Goal: Communication & Community: Answer question/provide support

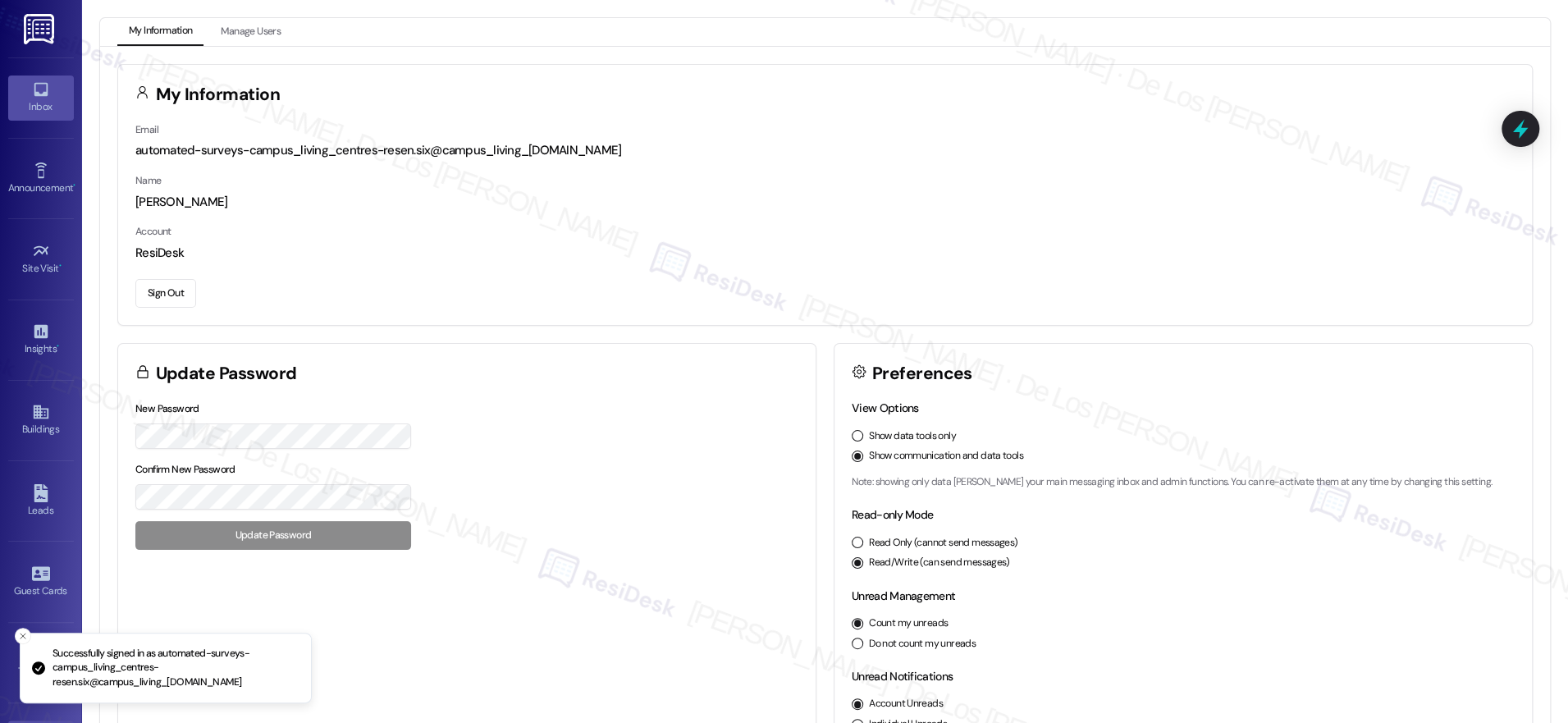
click at [45, 84] on icon at bounding box center [41, 90] width 18 height 18
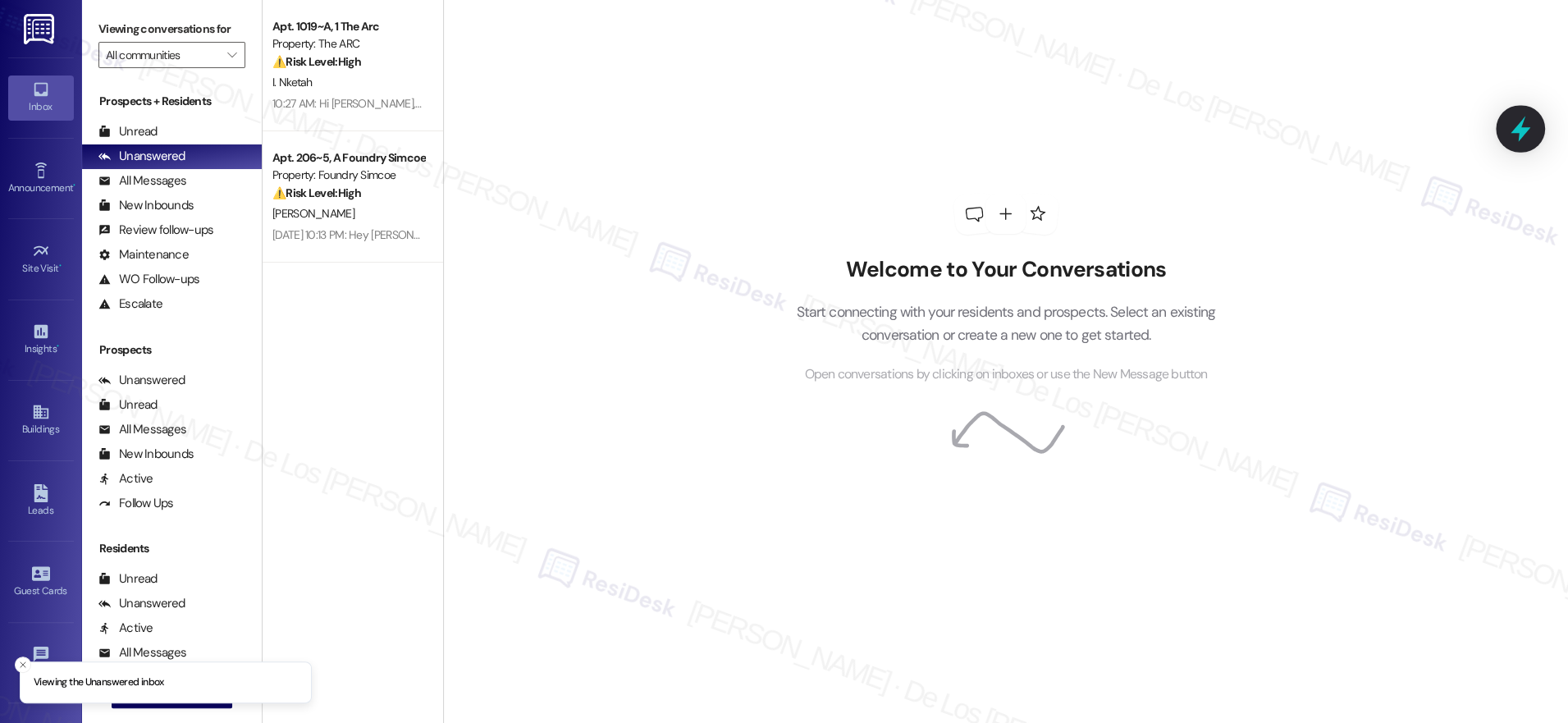
click at [1522, 119] on icon at bounding box center [1520, 129] width 28 height 28
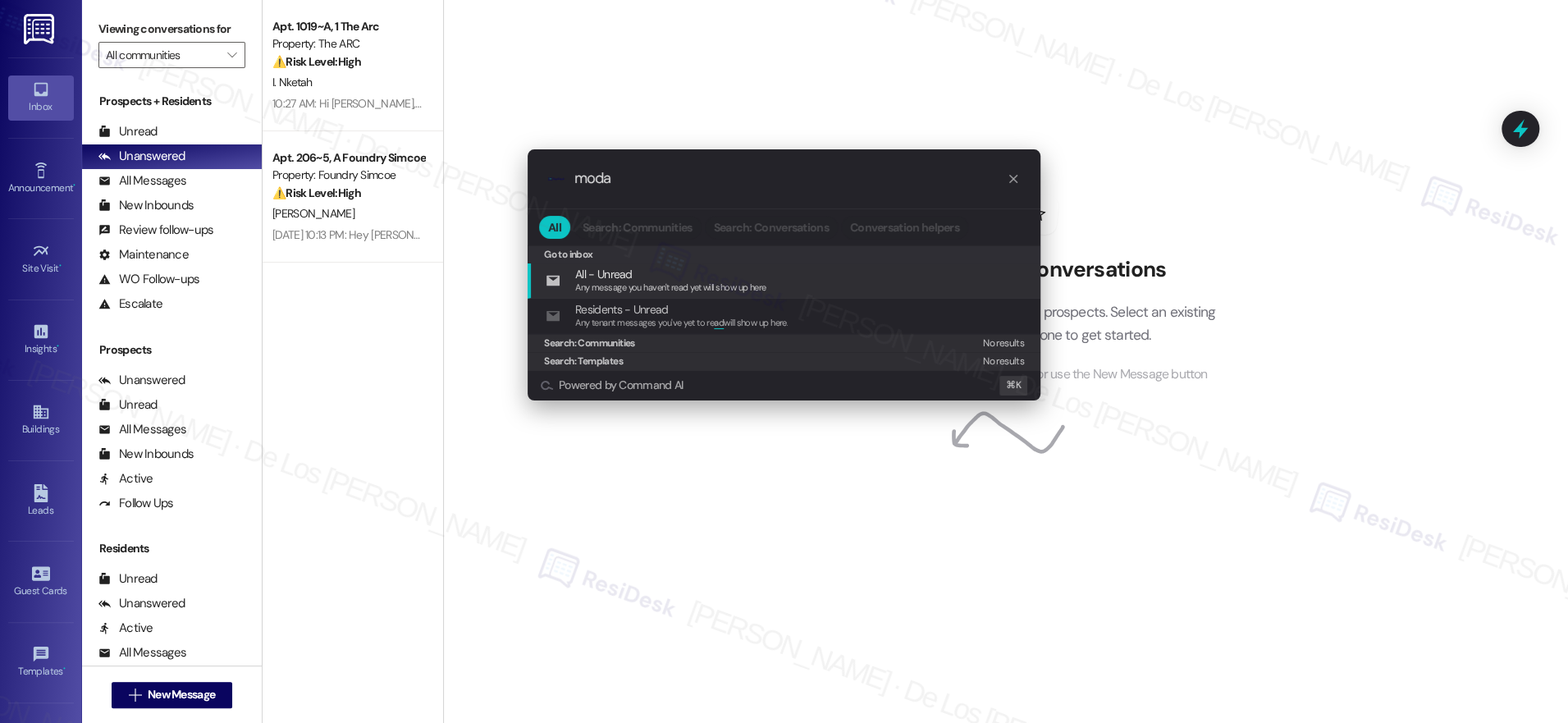
type input "moda"
click at [1012, 182] on icon "progress bar" at bounding box center [1013, 179] width 13 height 13
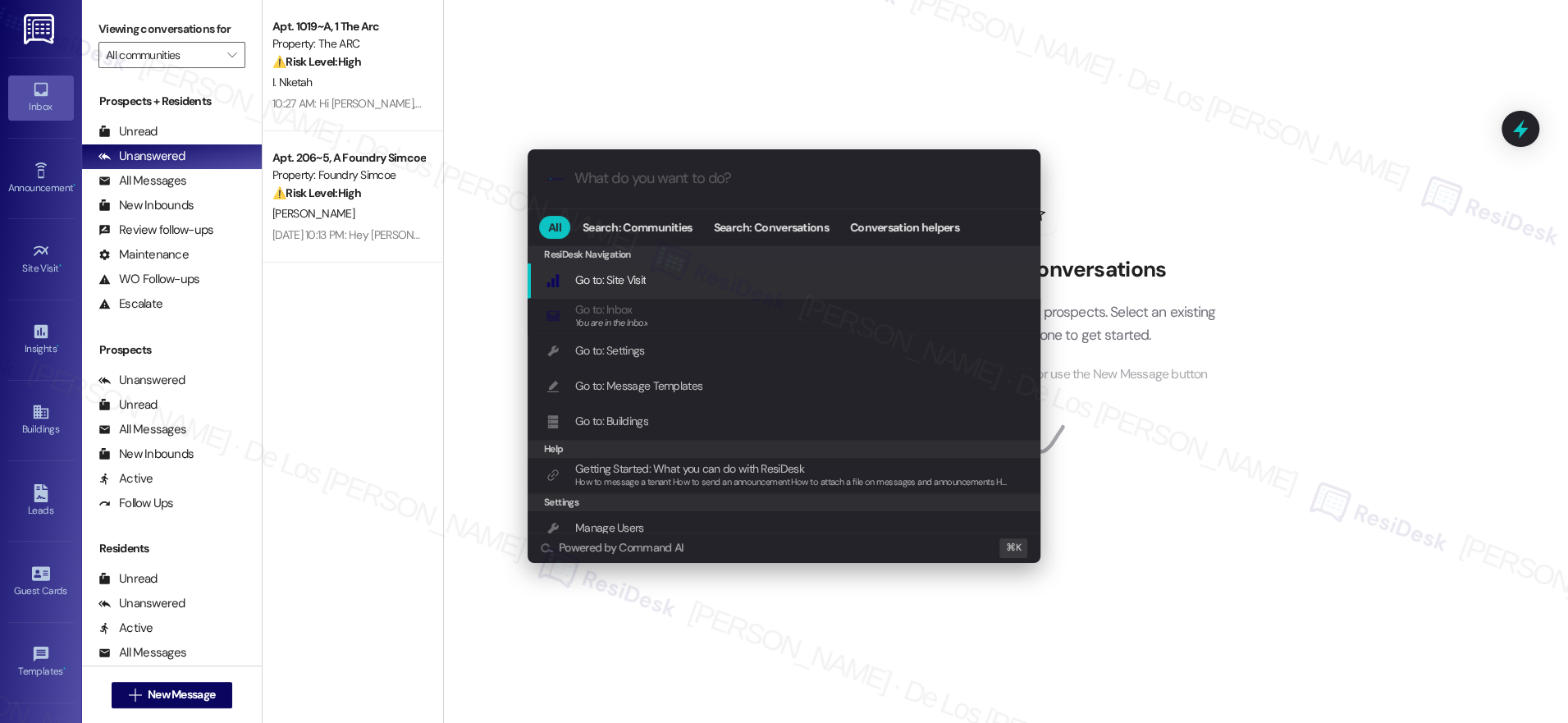
click at [946, 56] on div ".cls-1{fill:#0a055f;}.cls-2{fill:#0cc4c4;} resideskLogoBlueOrange All Search: C…" at bounding box center [784, 362] width 1568 height 723
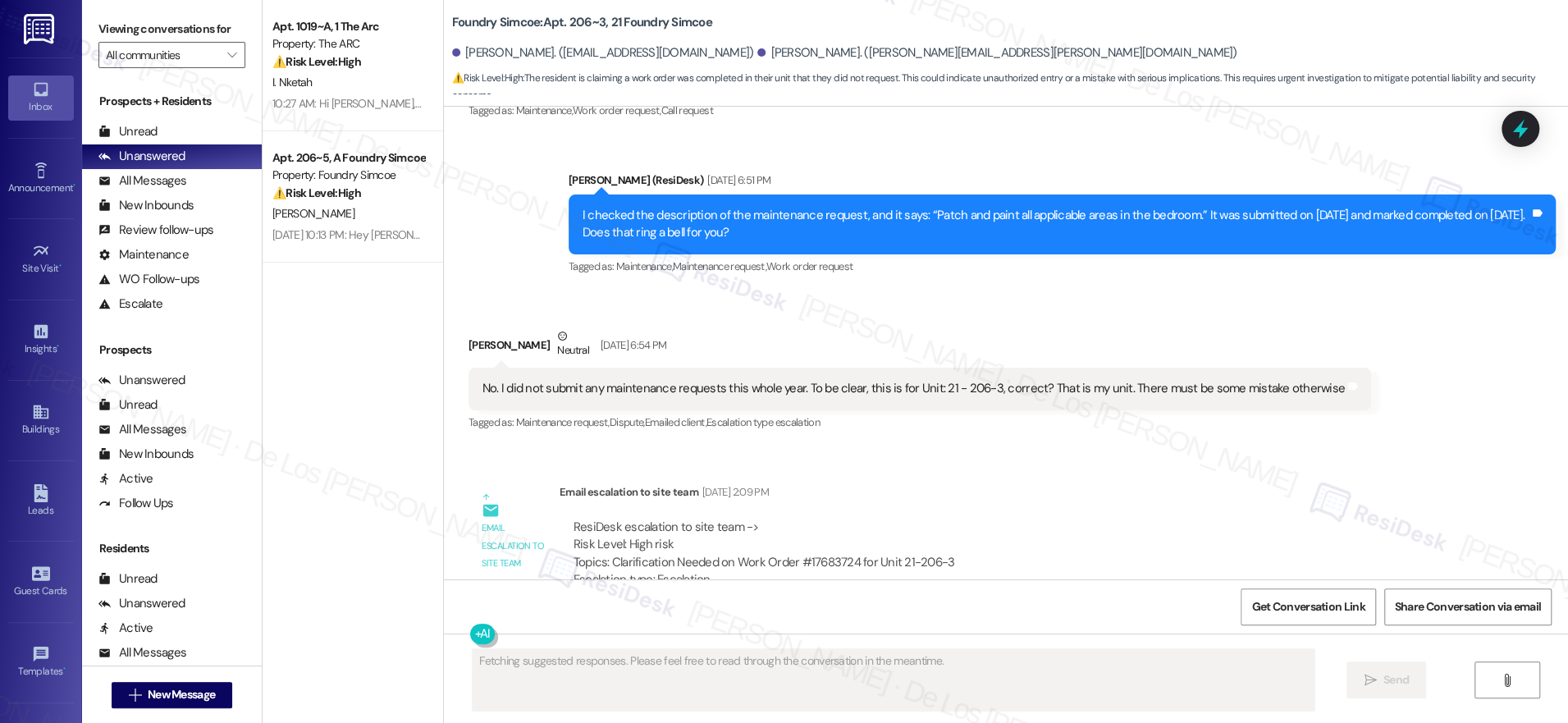
scroll to position [2335, 0]
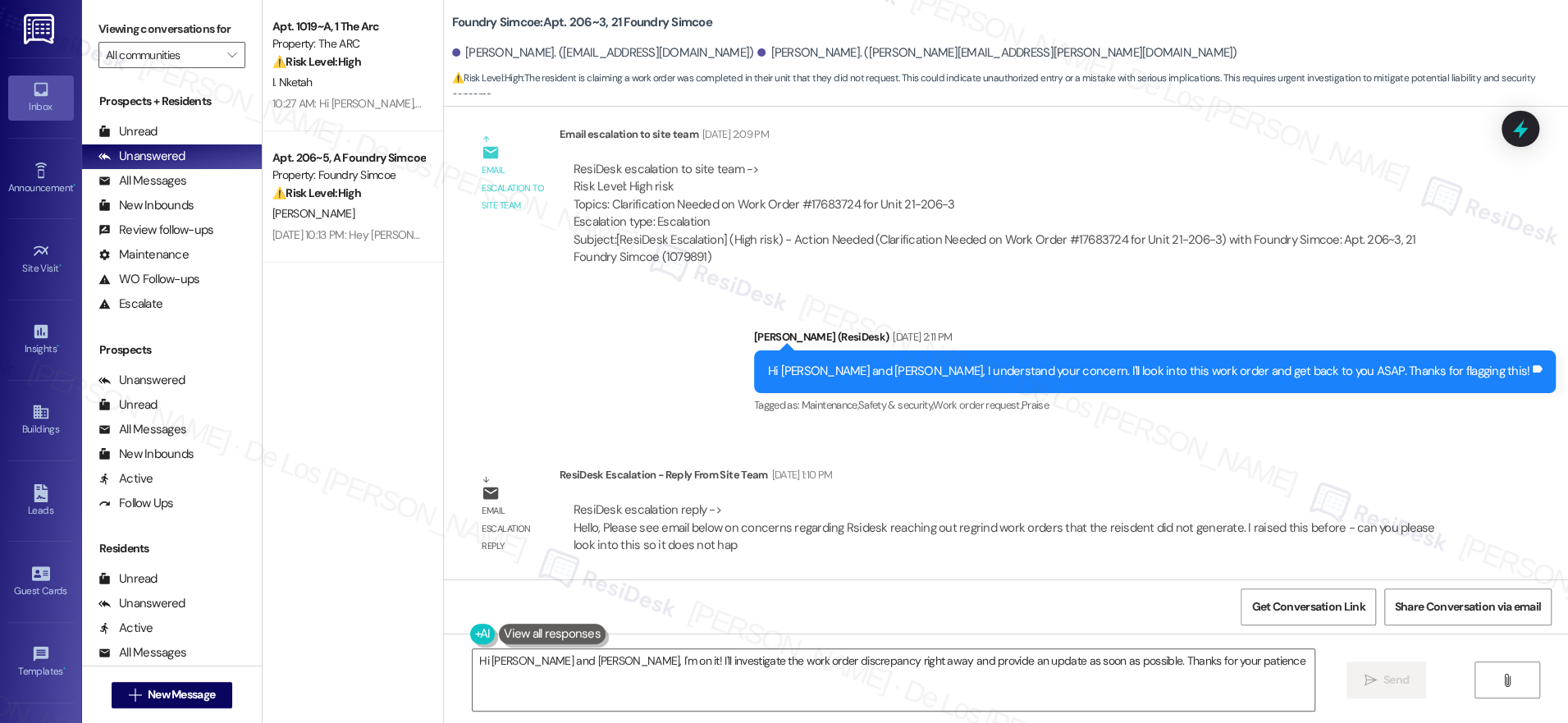
type textarea "Hi Matthew and Andrea, I'm on it! I'll investigate the work order discrepancy r…"
click at [1524, 123] on icon at bounding box center [1520, 129] width 28 height 28
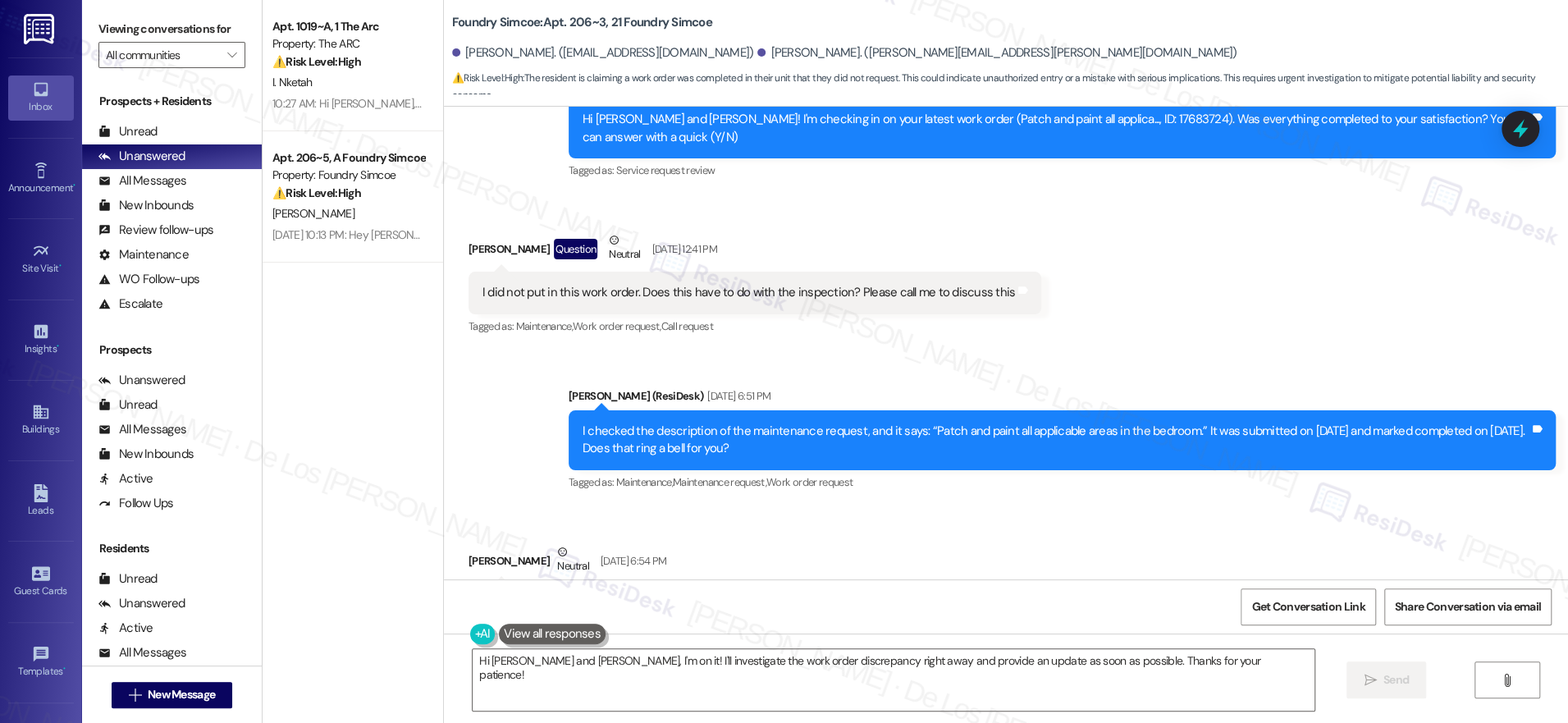
scroll to position [1756, 0]
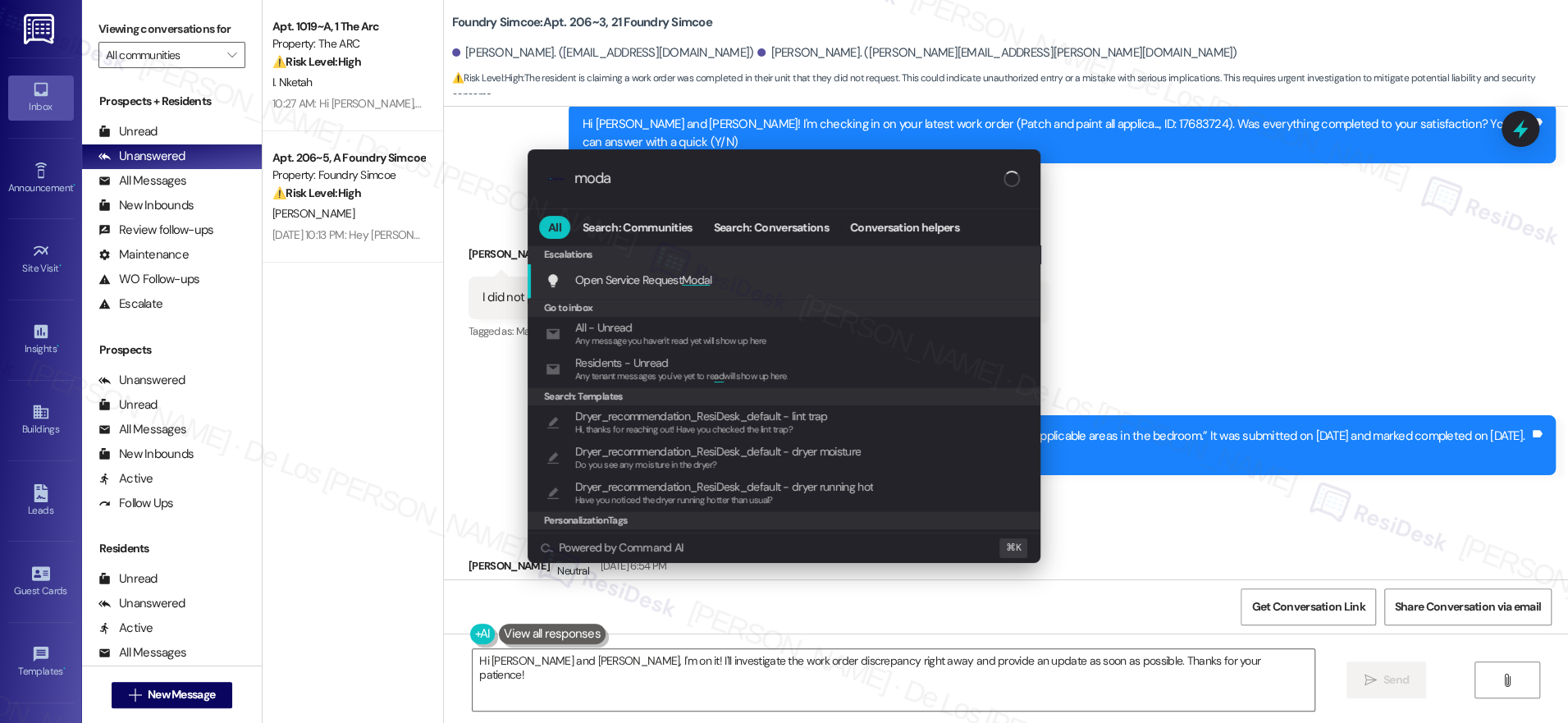
type input "modal"
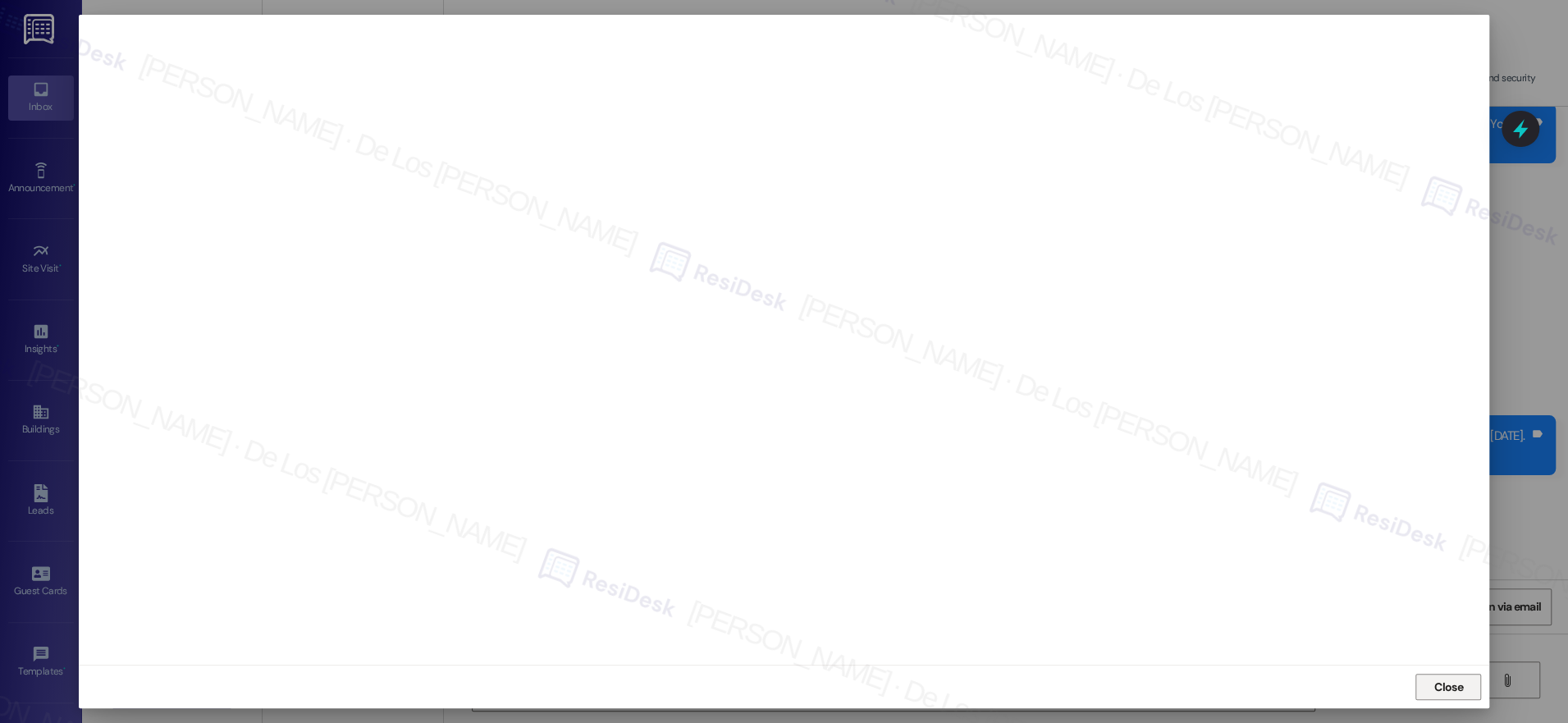
click at [1441, 681] on span "Close" at bounding box center [1449, 687] width 29 height 17
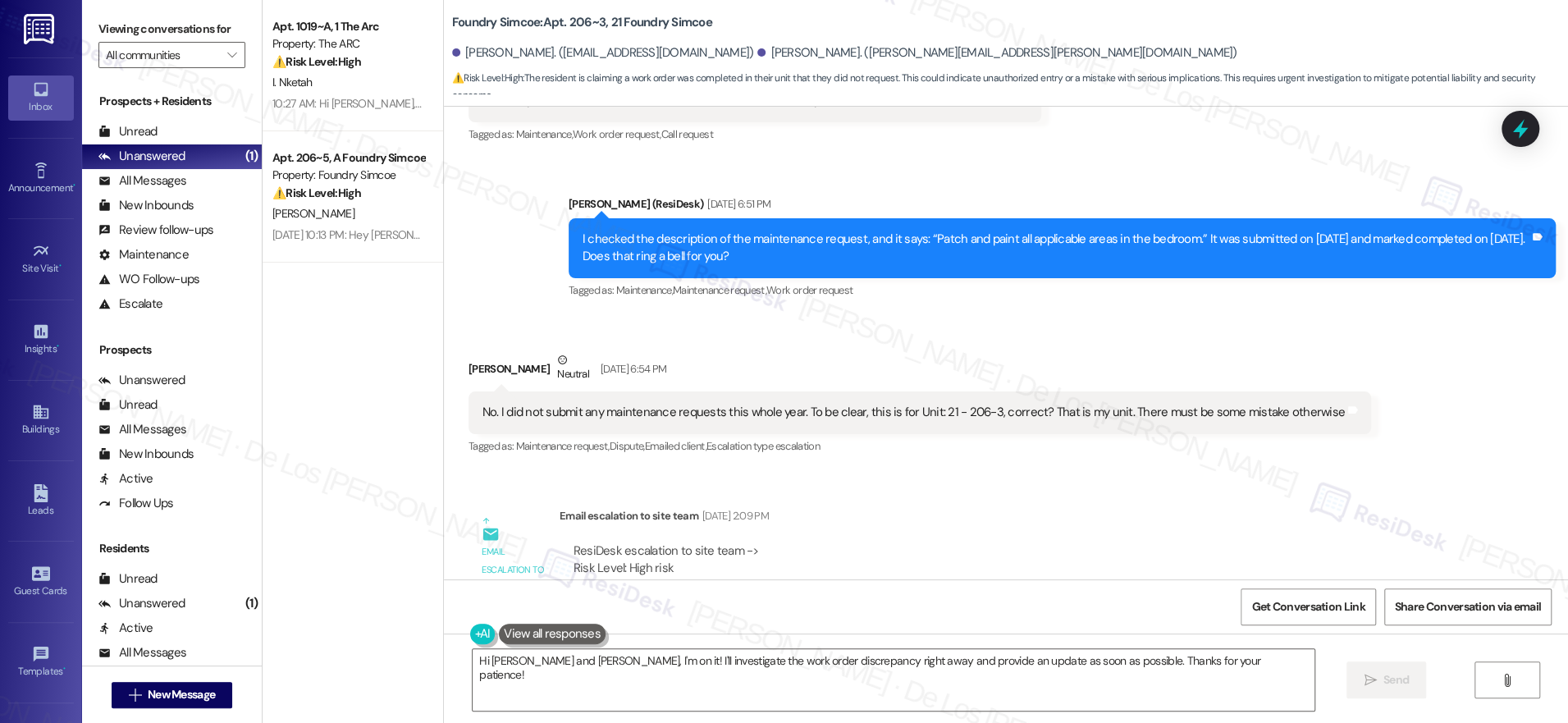
scroll to position [2335, 0]
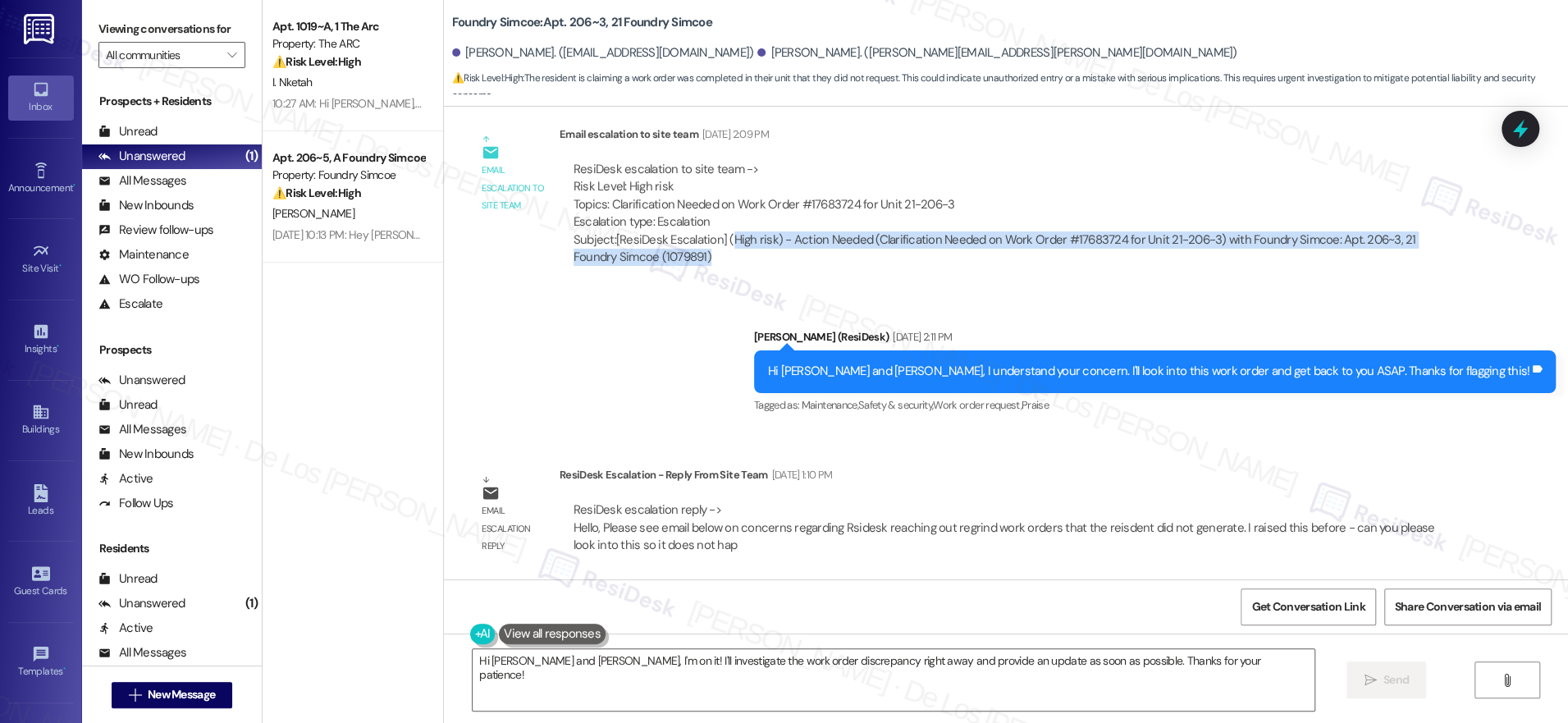
drag, startPoint x: 716, startPoint y: 236, endPoint x: 901, endPoint y: 263, distance: 187.0
click at [900, 262] on div "Subject: [ResiDesk Escalation] (High risk) - Action Needed (Clarification Neede…" at bounding box center [1007, 249] width 868 height 35
click at [1273, 599] on span "Get Conversation Link" at bounding box center [1308, 607] width 114 height 17
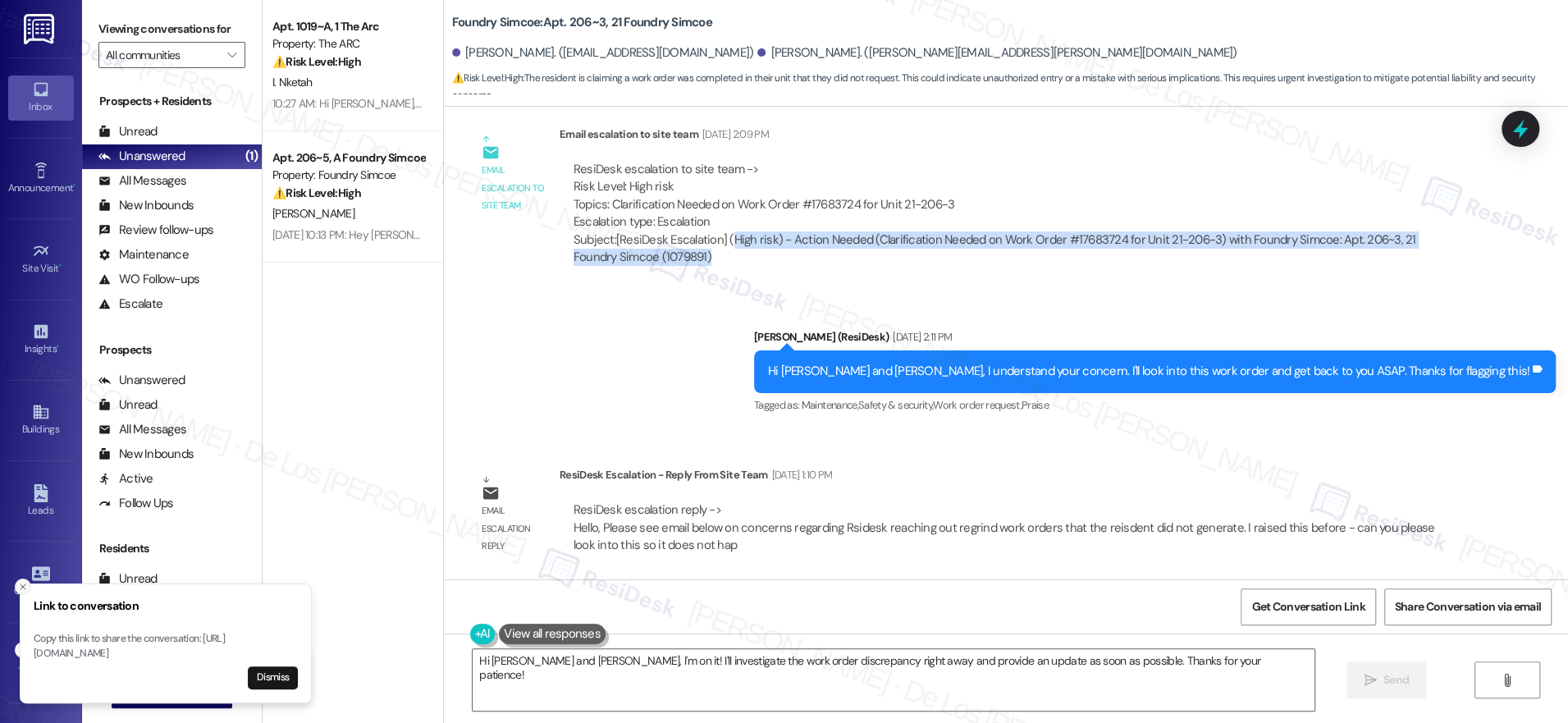
click at [19, 579] on button "Close toast" at bounding box center [23, 587] width 16 height 16
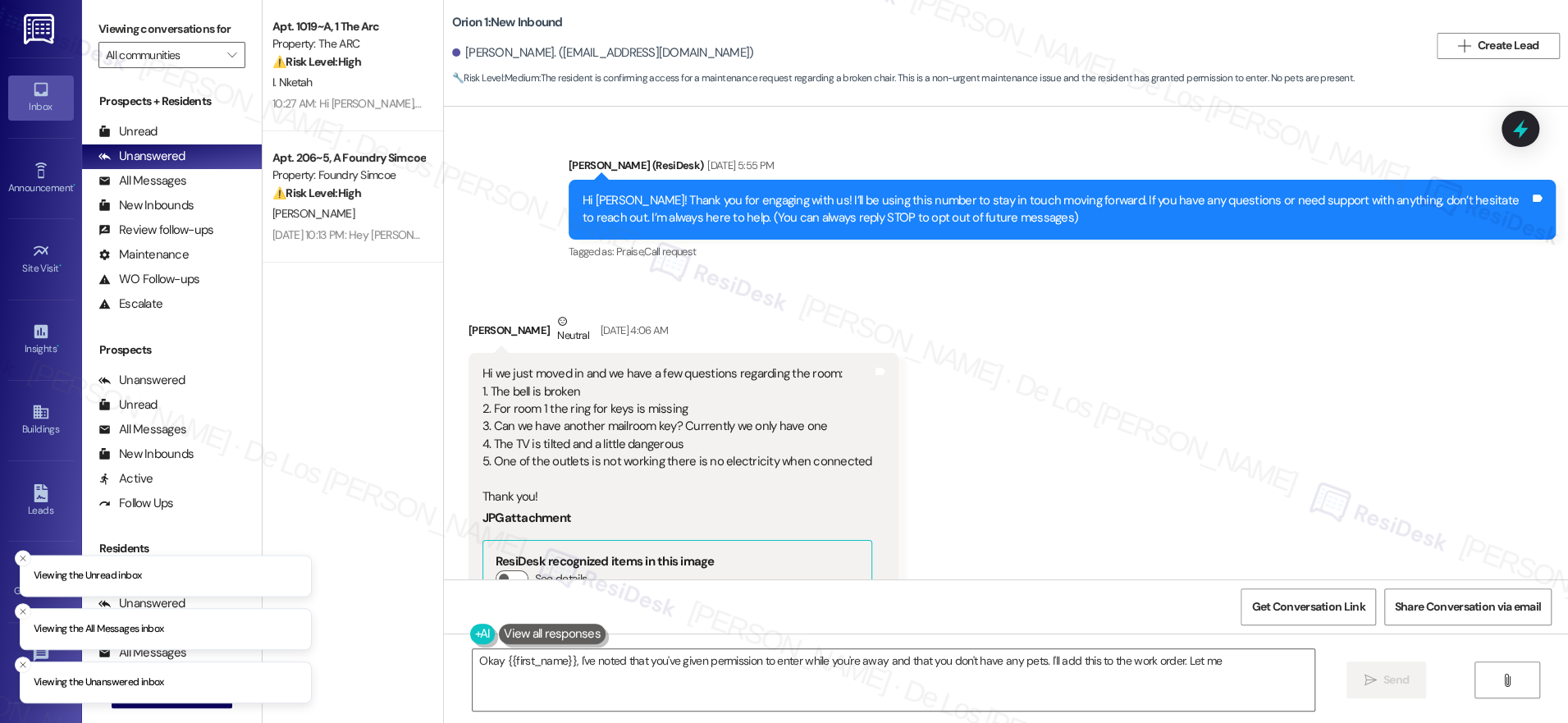
scroll to position [4433, 0]
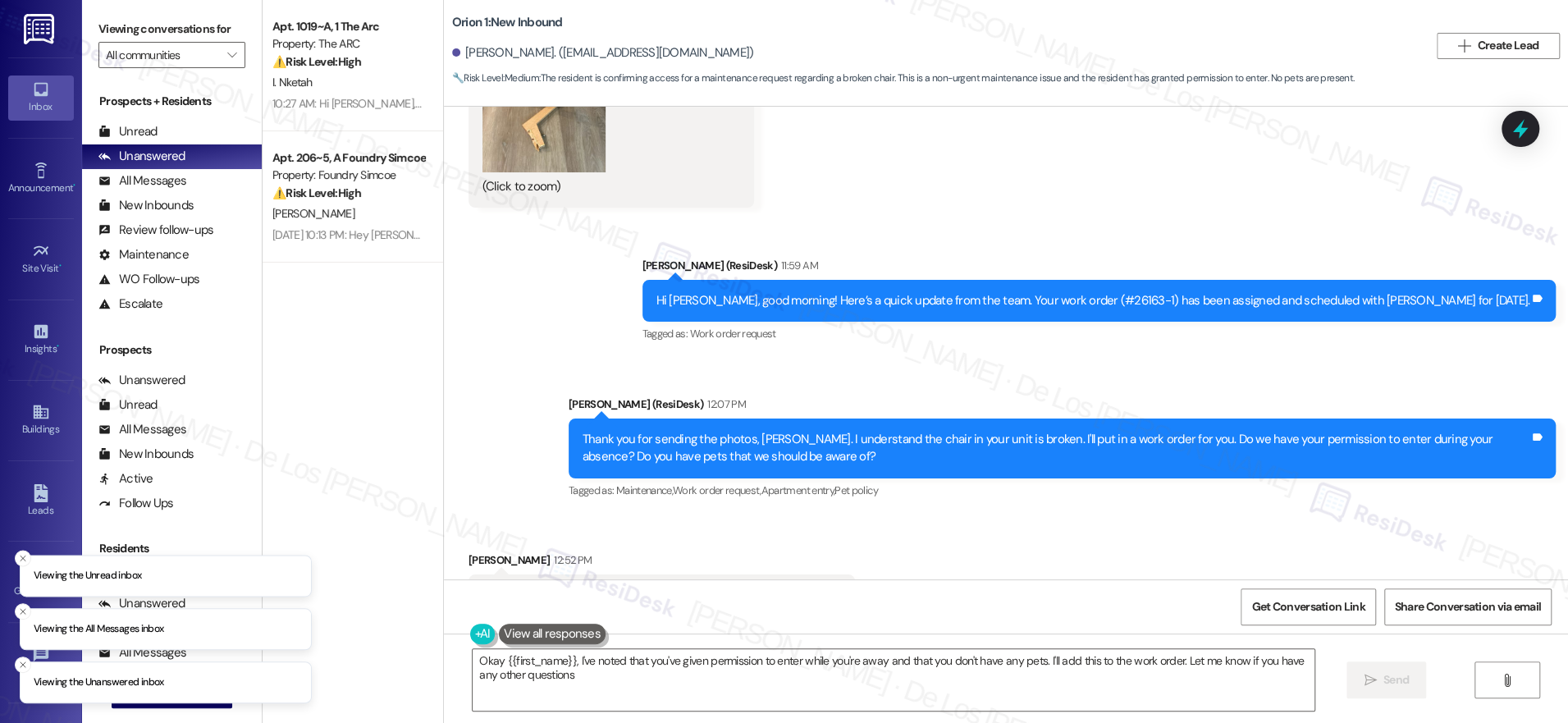
type textarea "Okay {{first_name}}, I've noted that you've given permission to enter while you…"
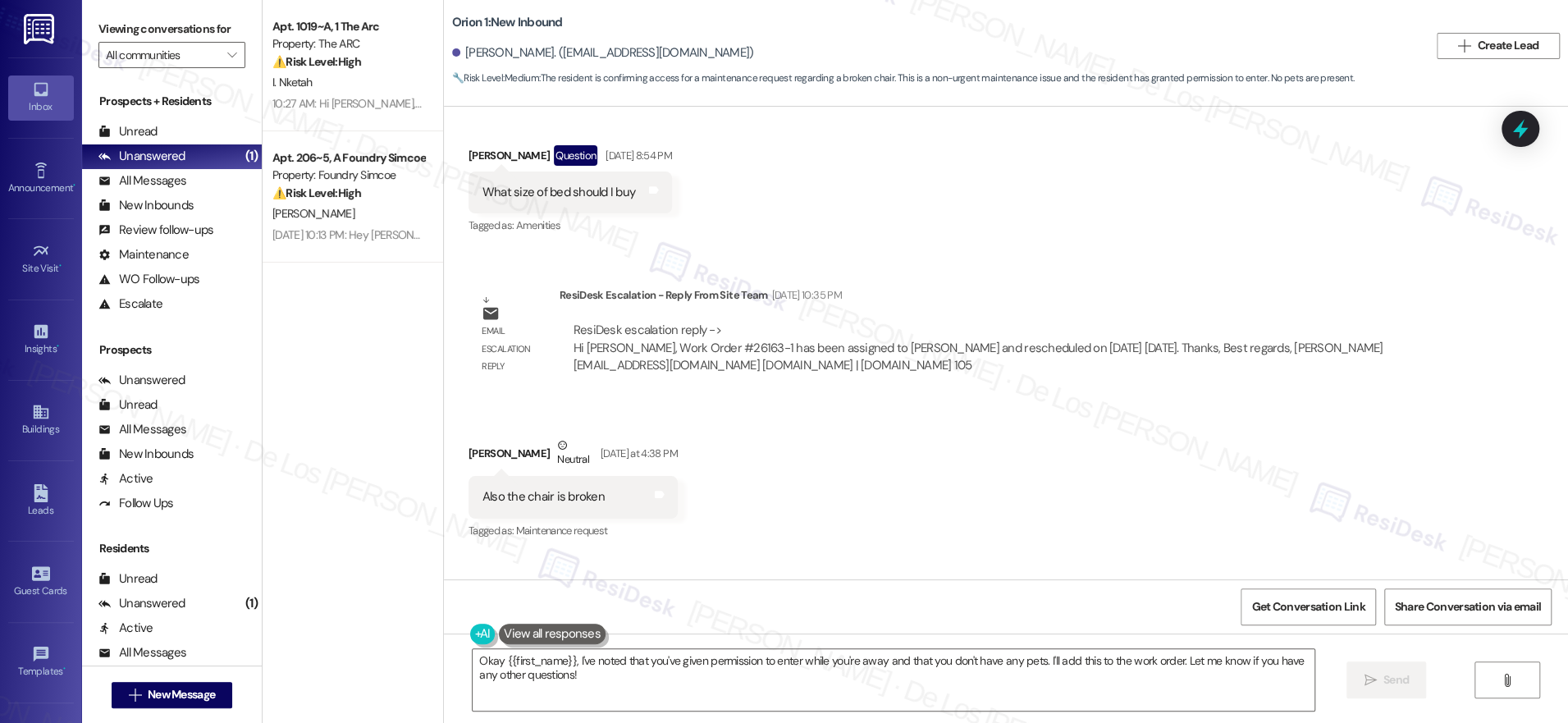
scroll to position [2934, 0]
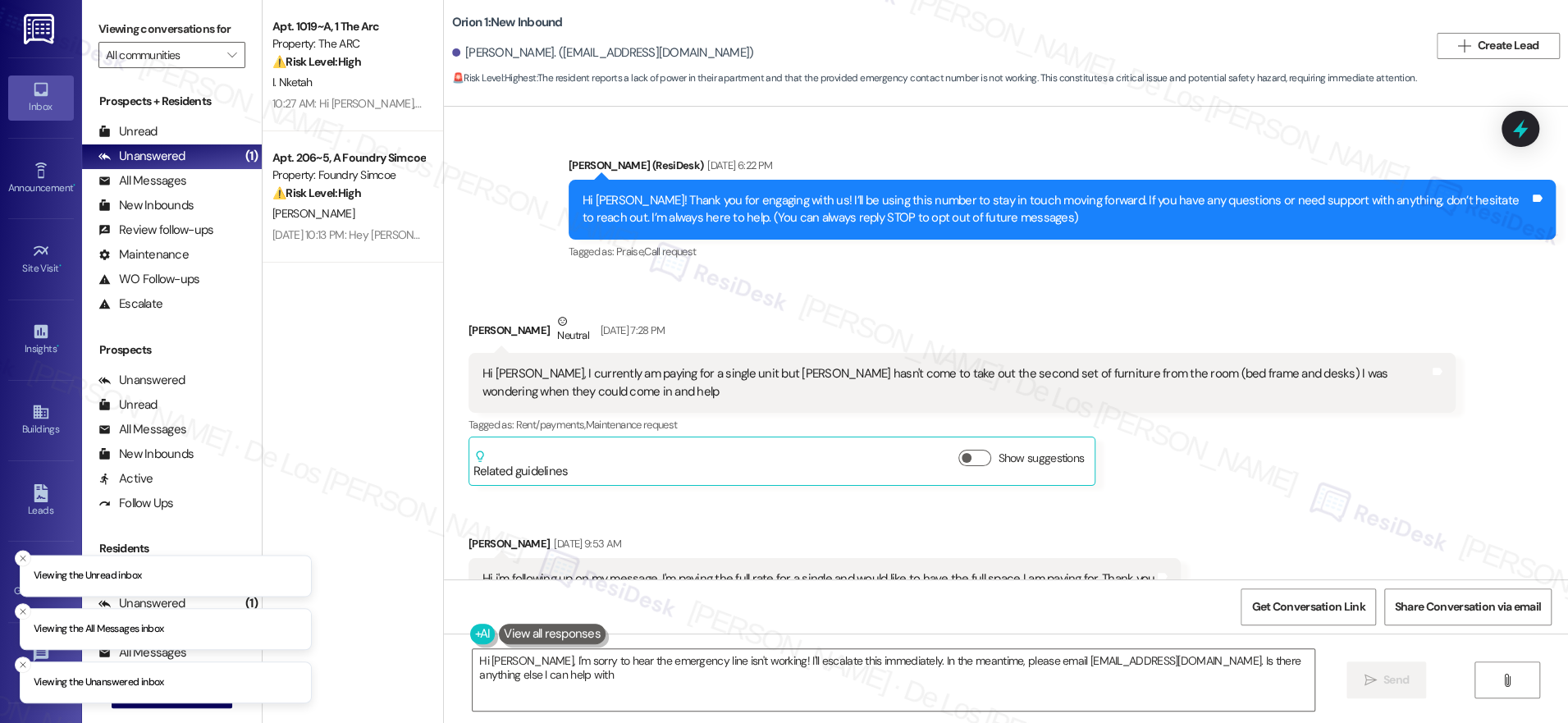
type textarea "Hi Darren, I'm sorry to hear the emergency line isn't working! I'll escalate th…"
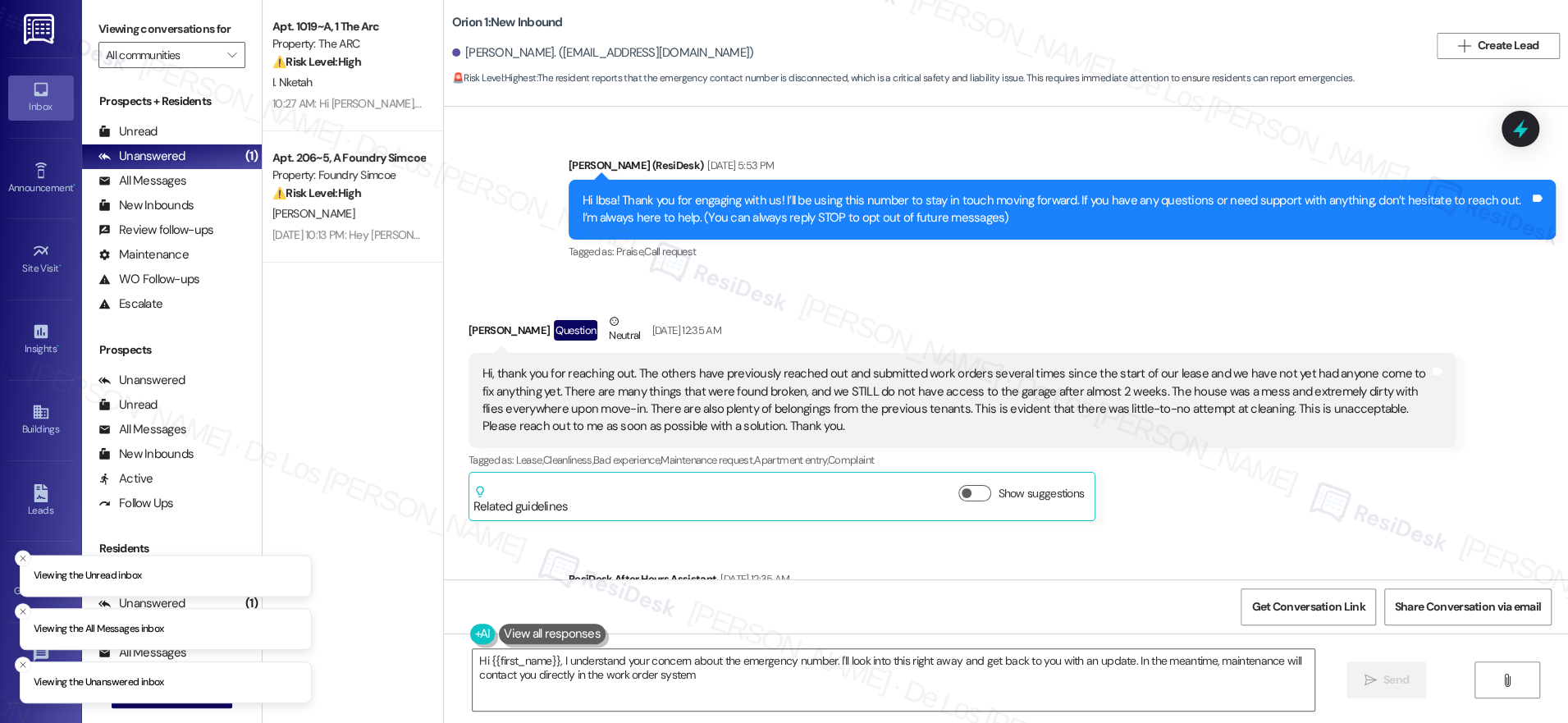
type textarea "Hi {{first_name}}, I understand your concern about the emergency number. I'll l…"
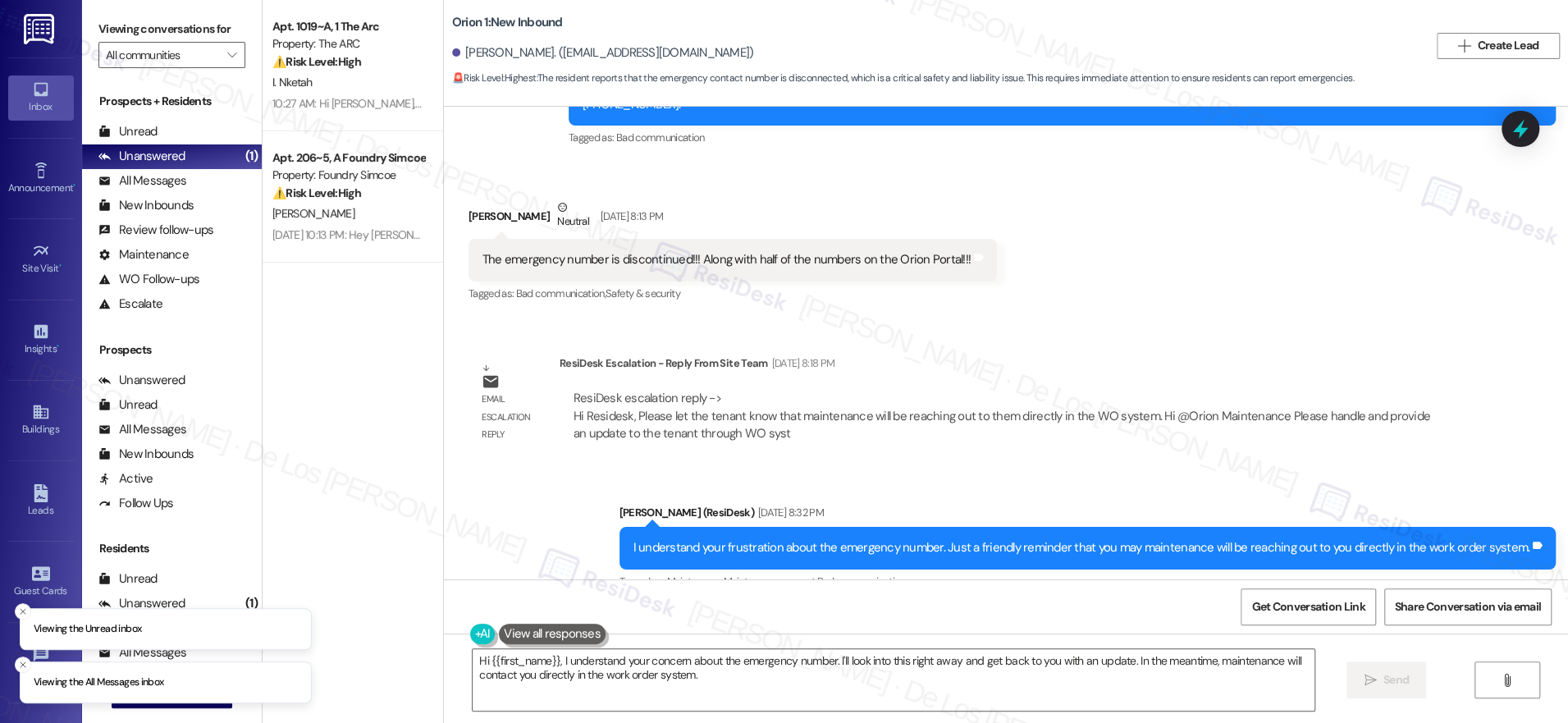
scroll to position [2232, 0]
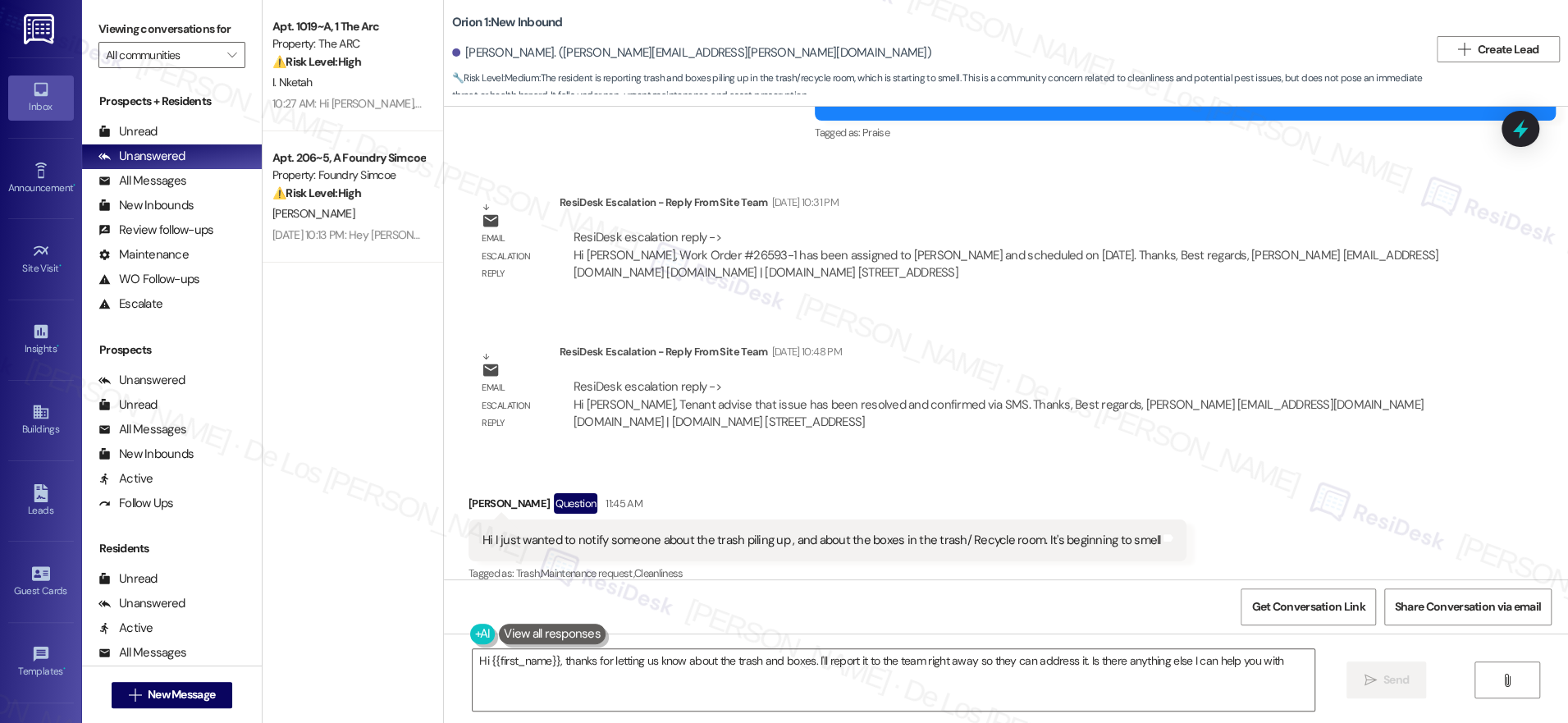
scroll to position [6851, 0]
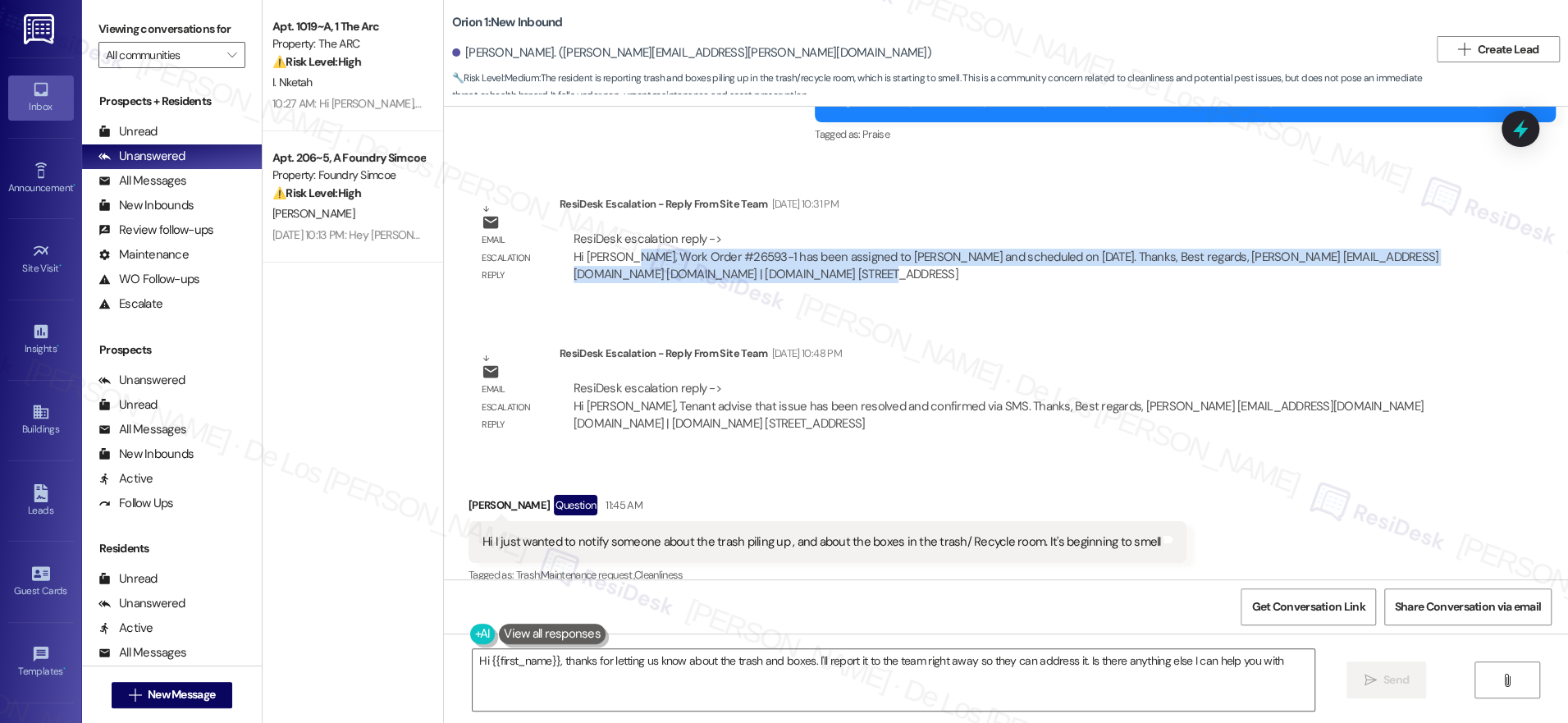
drag, startPoint x: 616, startPoint y: 176, endPoint x: 891, endPoint y: 228, distance: 279.9
click at [891, 228] on div "Email escalation reply ResiDesk Escalation - Reply From Site Team Aug 29, 2025 …" at bounding box center [961, 245] width 1012 height 125
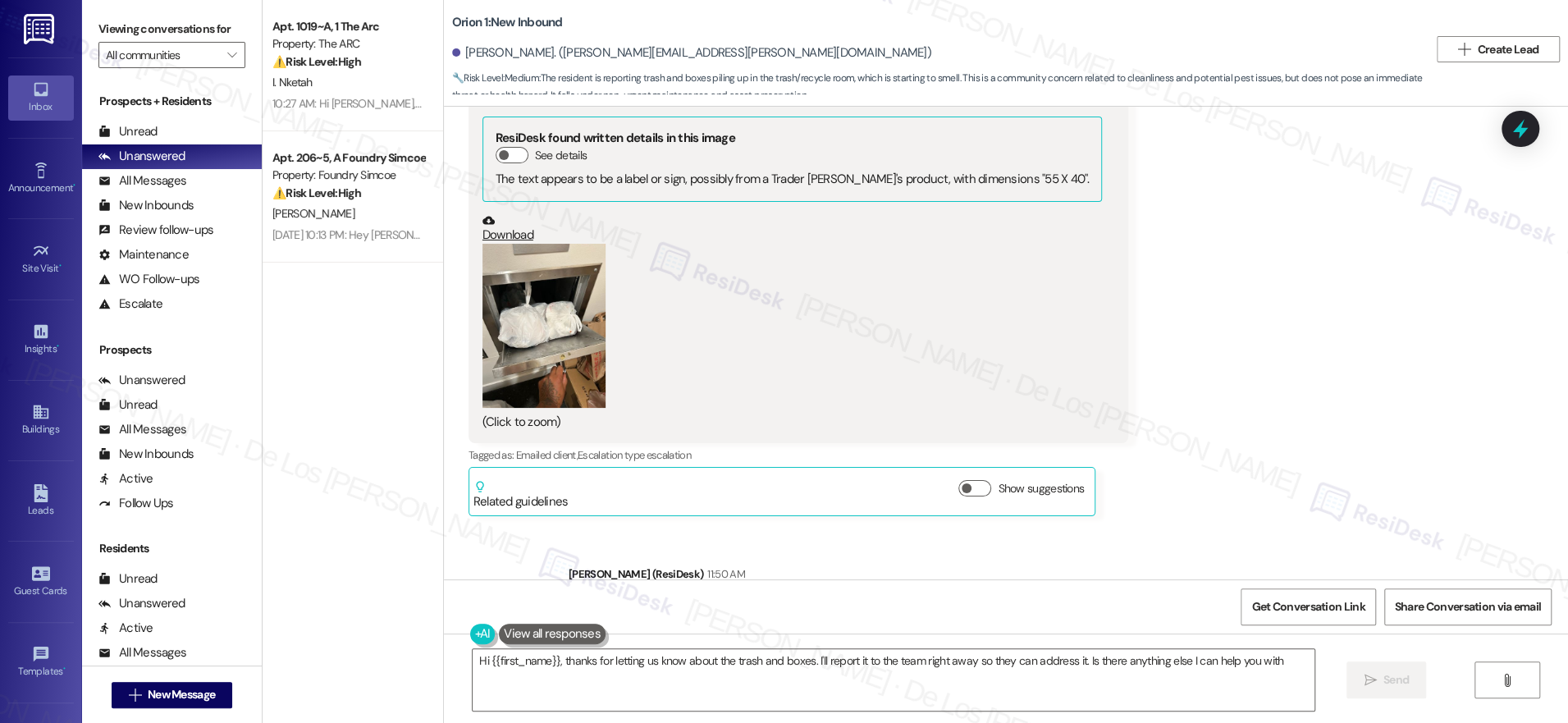
scroll to position [8070, 0]
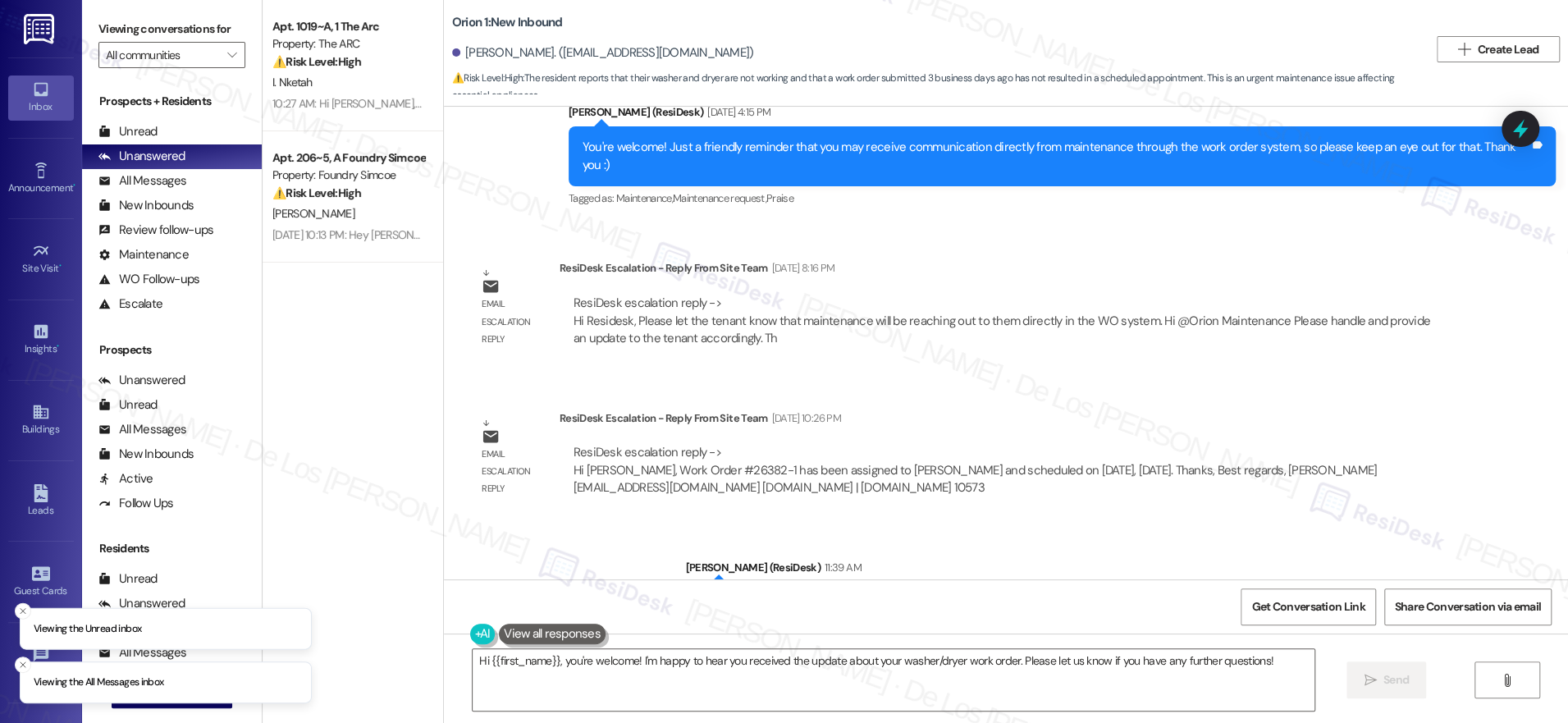
scroll to position [1254, 0]
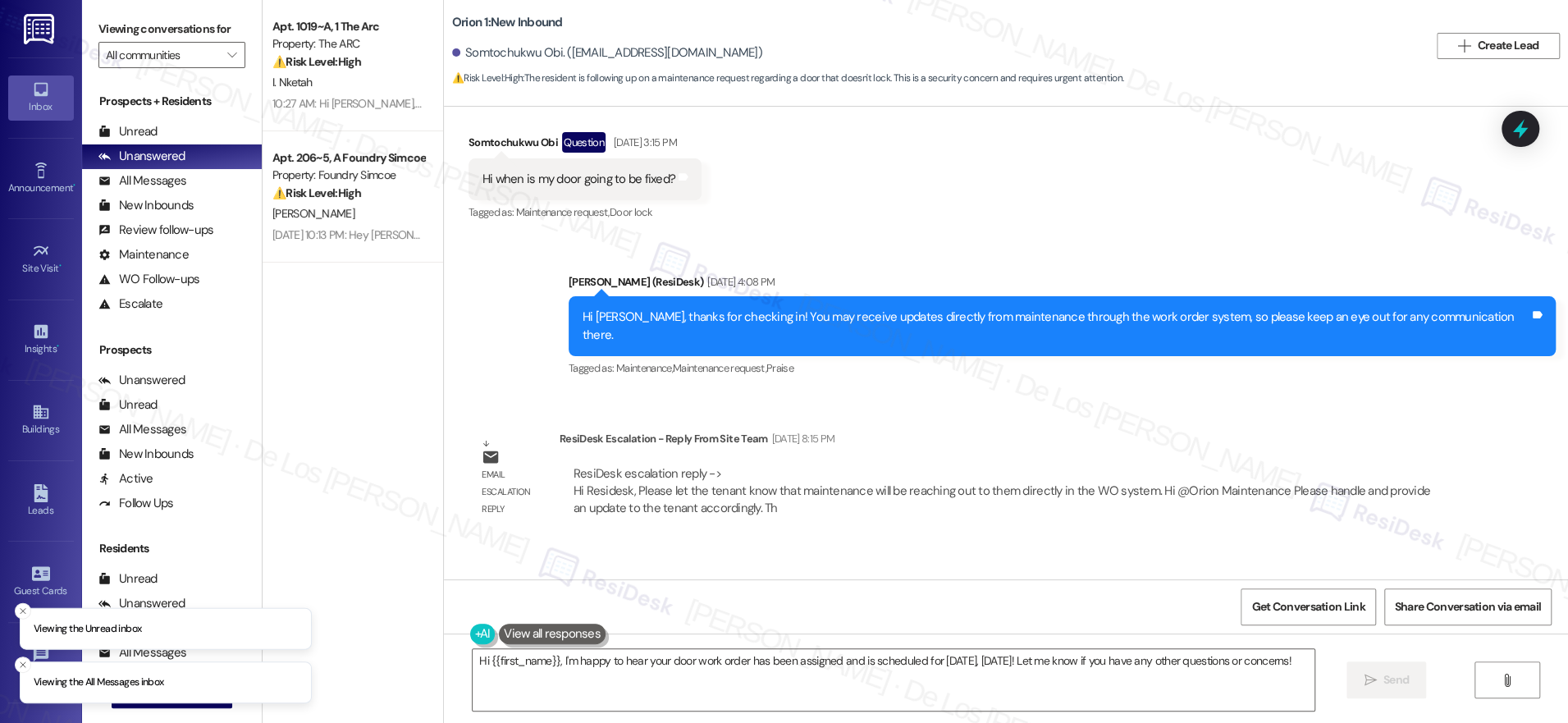
scroll to position [1934, 0]
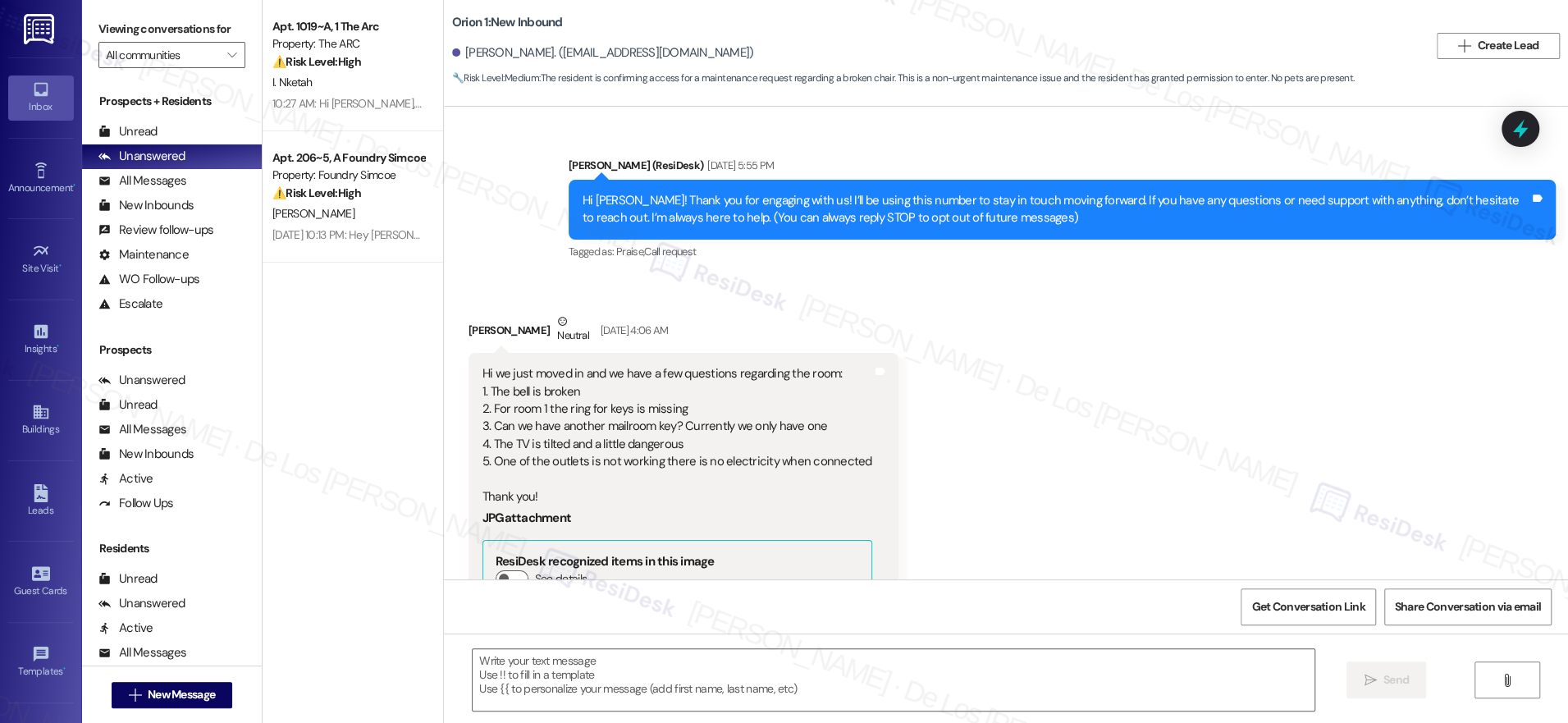
scroll to position [4433, 0]
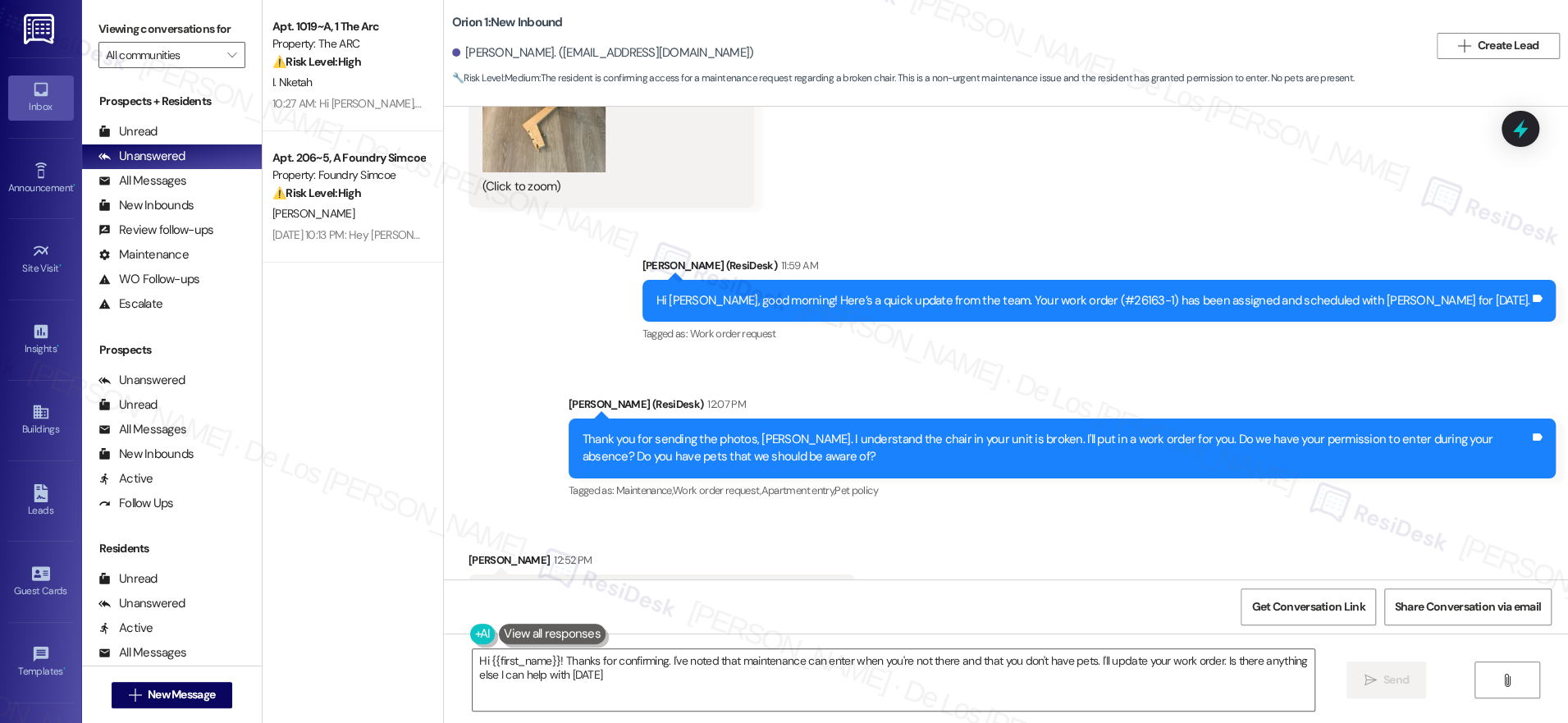
type textarea "Hi {{first_name}}! Thanks for confirming. I've noted that maintenance can enter…"
drag, startPoint x: 1190, startPoint y: 225, endPoint x: 1133, endPoint y: 216, distance: 57.7
click at [1137, 292] on div "Hi [PERSON_NAME], good morning! Here’s a quick update from the team. Your work …" at bounding box center [1094, 301] width 874 height 17
copy div "(#26163-1"
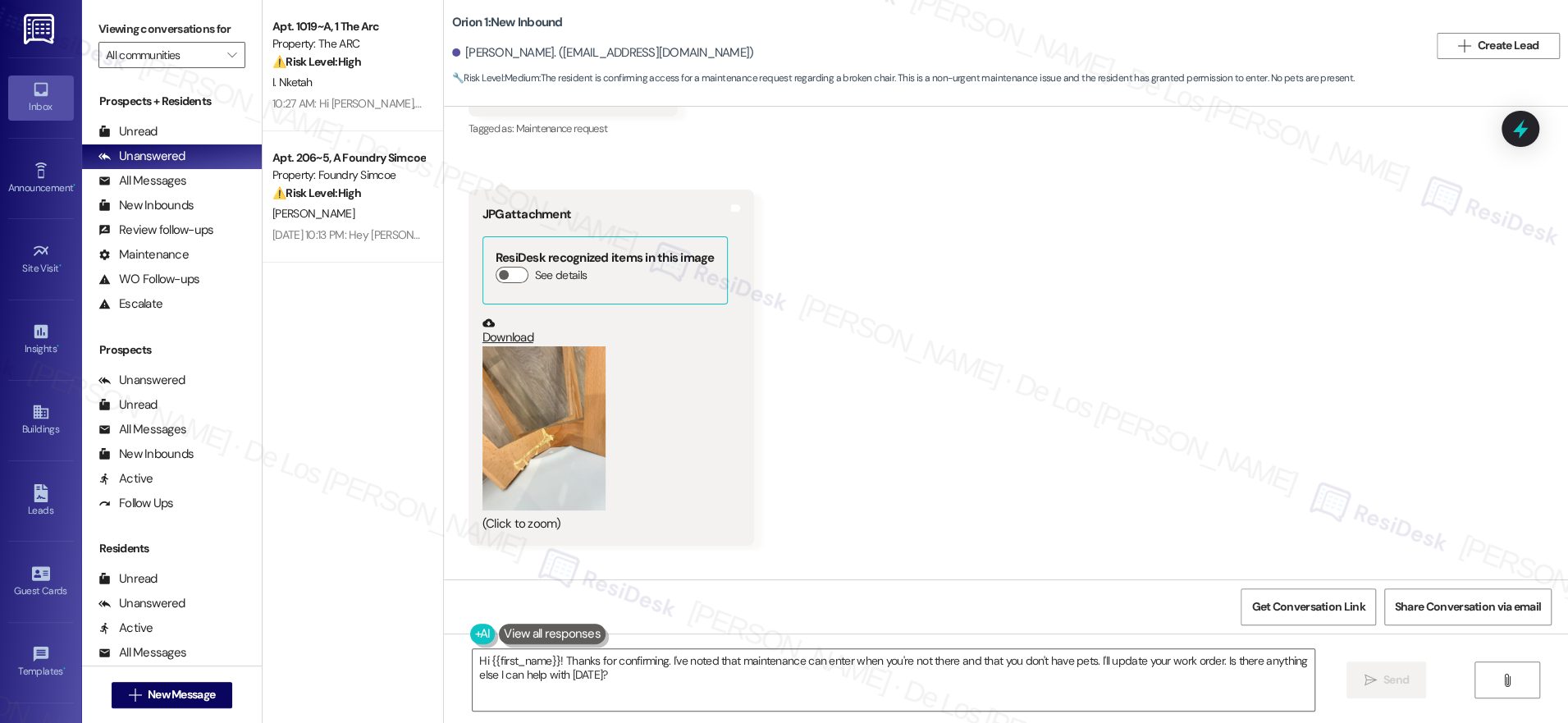
scroll to position [2712, 0]
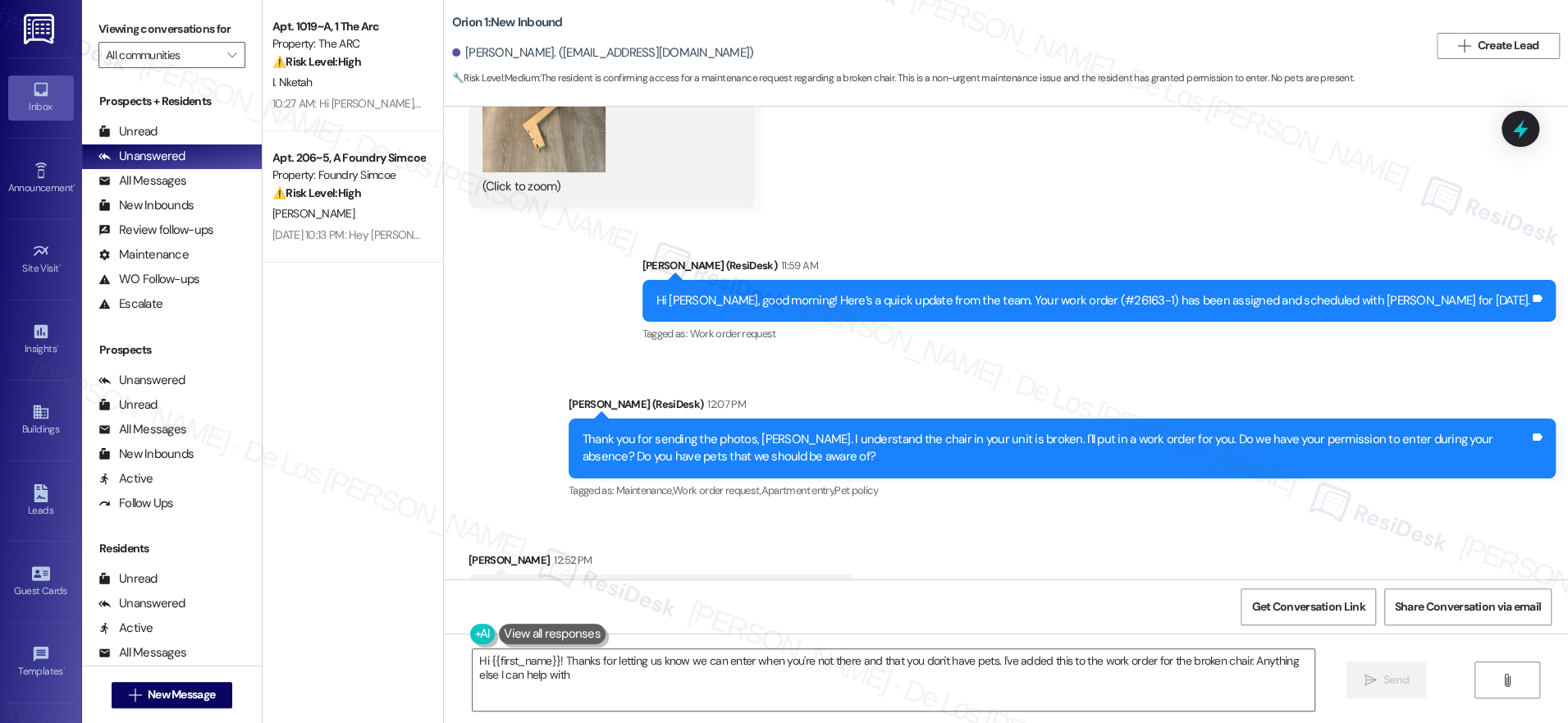
type textarea "Hi {{first_name}}! Thanks for letting us know we can enter when you're not ther…"
click at [1527, 140] on icon at bounding box center [1520, 129] width 28 height 28
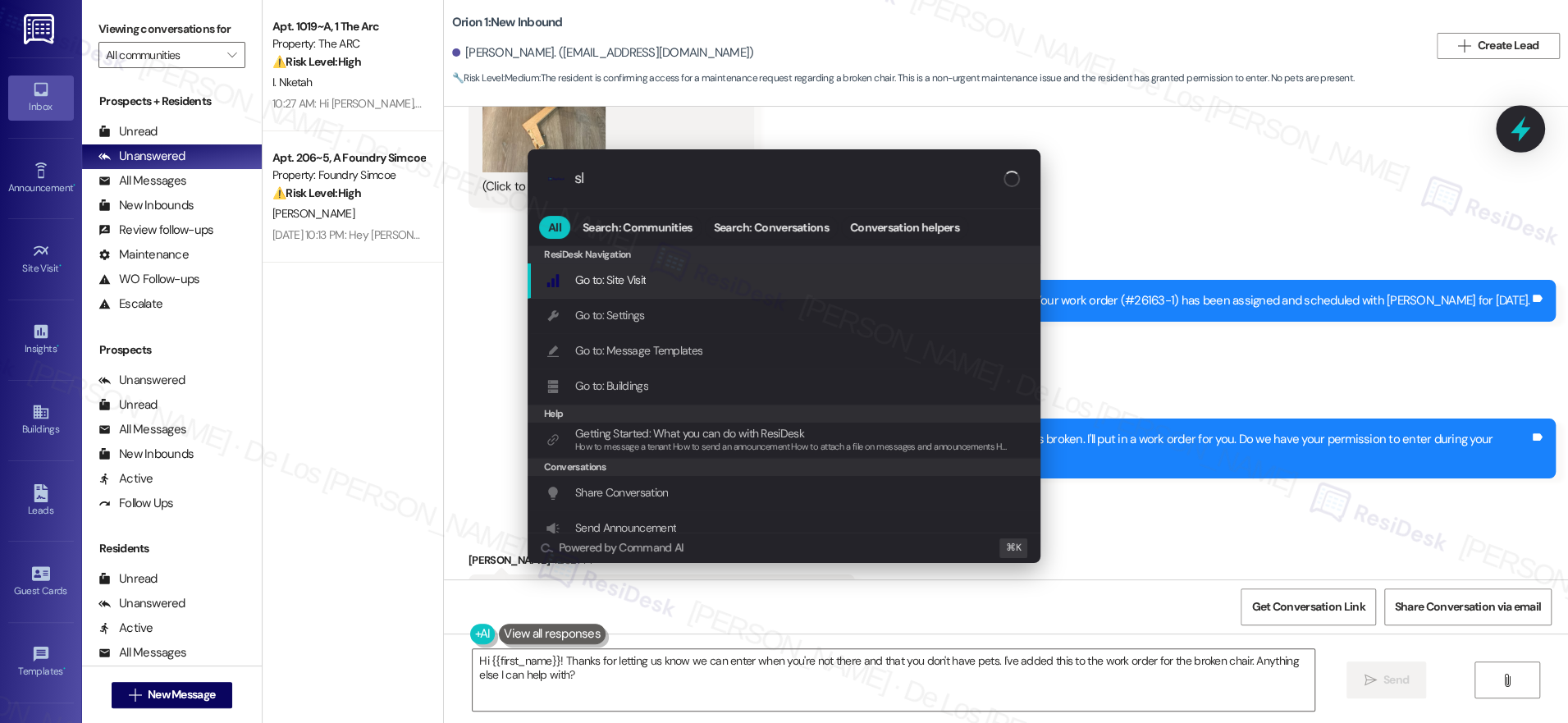
type input "sla"
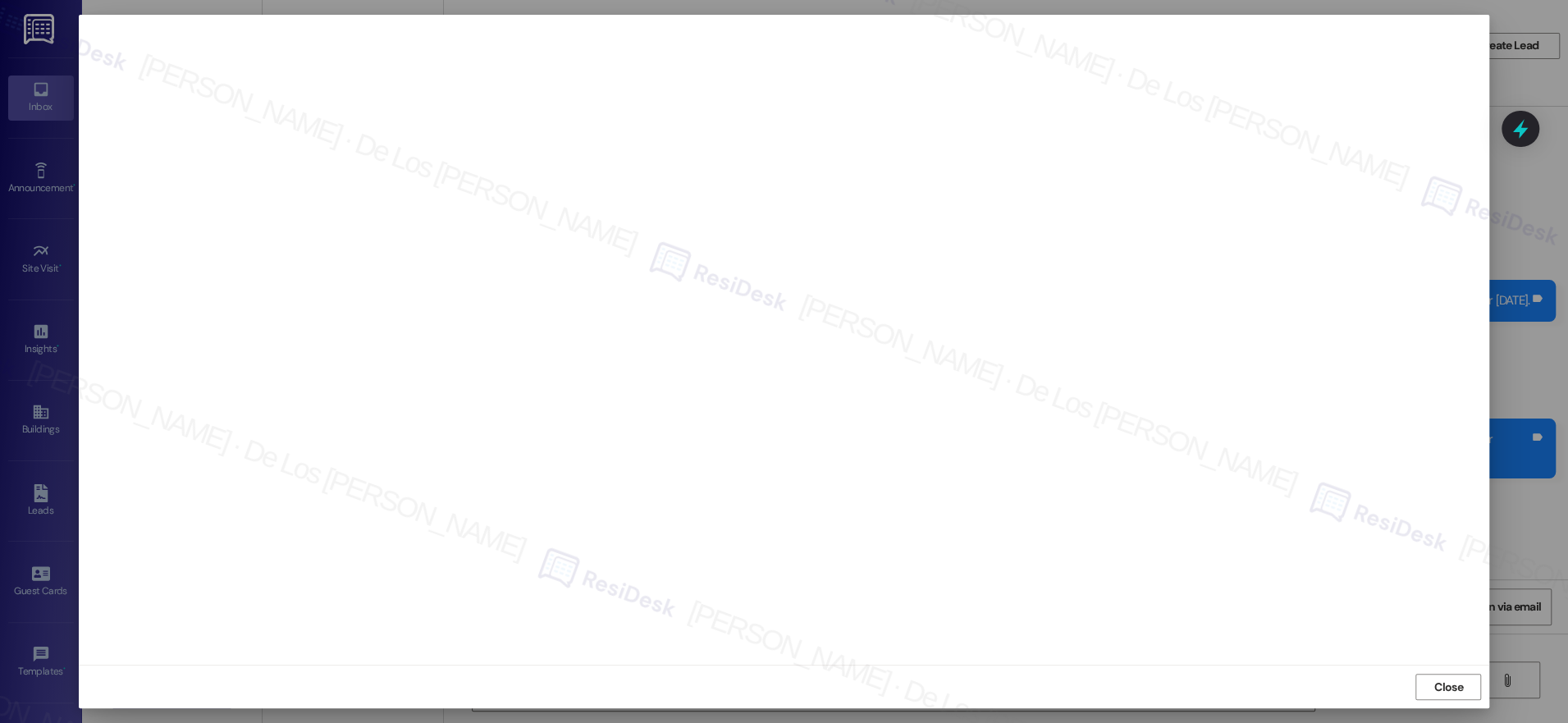
click at [1470, 672] on div "Close" at bounding box center [784, 687] width 1412 height 44
click at [1465, 677] on span "Close" at bounding box center [1449, 687] width 35 height 25
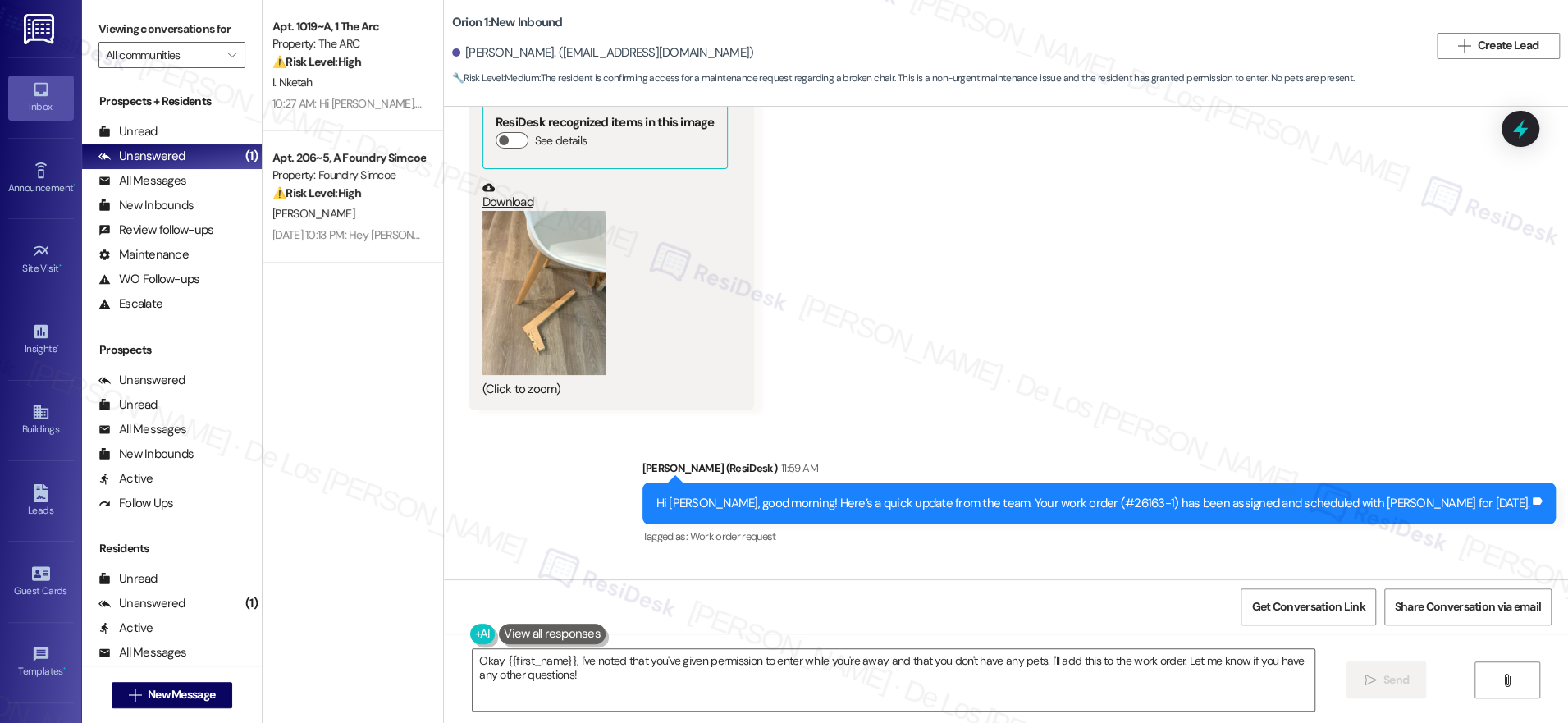
scroll to position [4433, 0]
